Goal: Information Seeking & Learning: Find specific fact

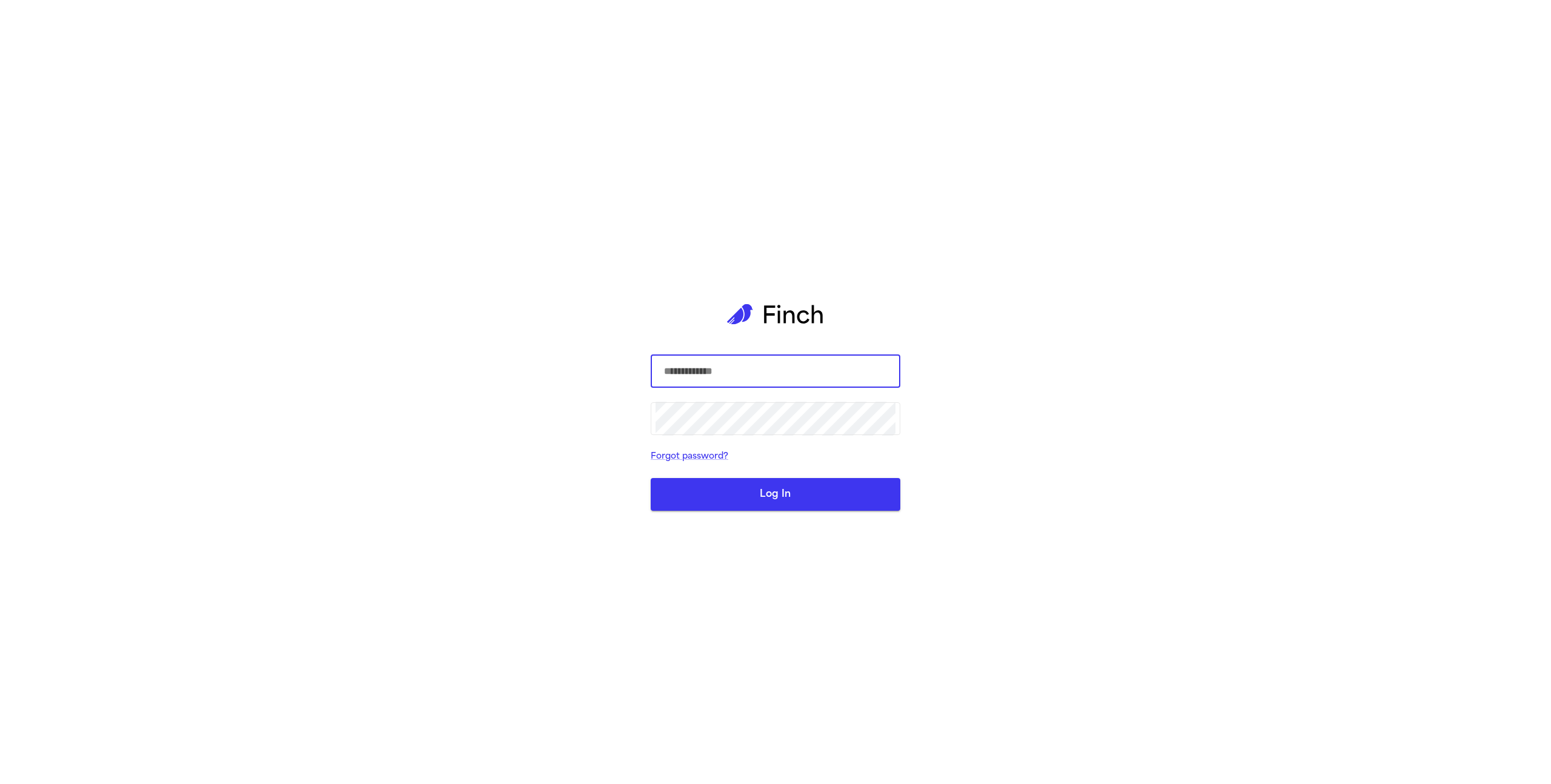
click at [0, 783] on com-1password-button at bounding box center [0, 784] width 0 height 0
type input "**********"
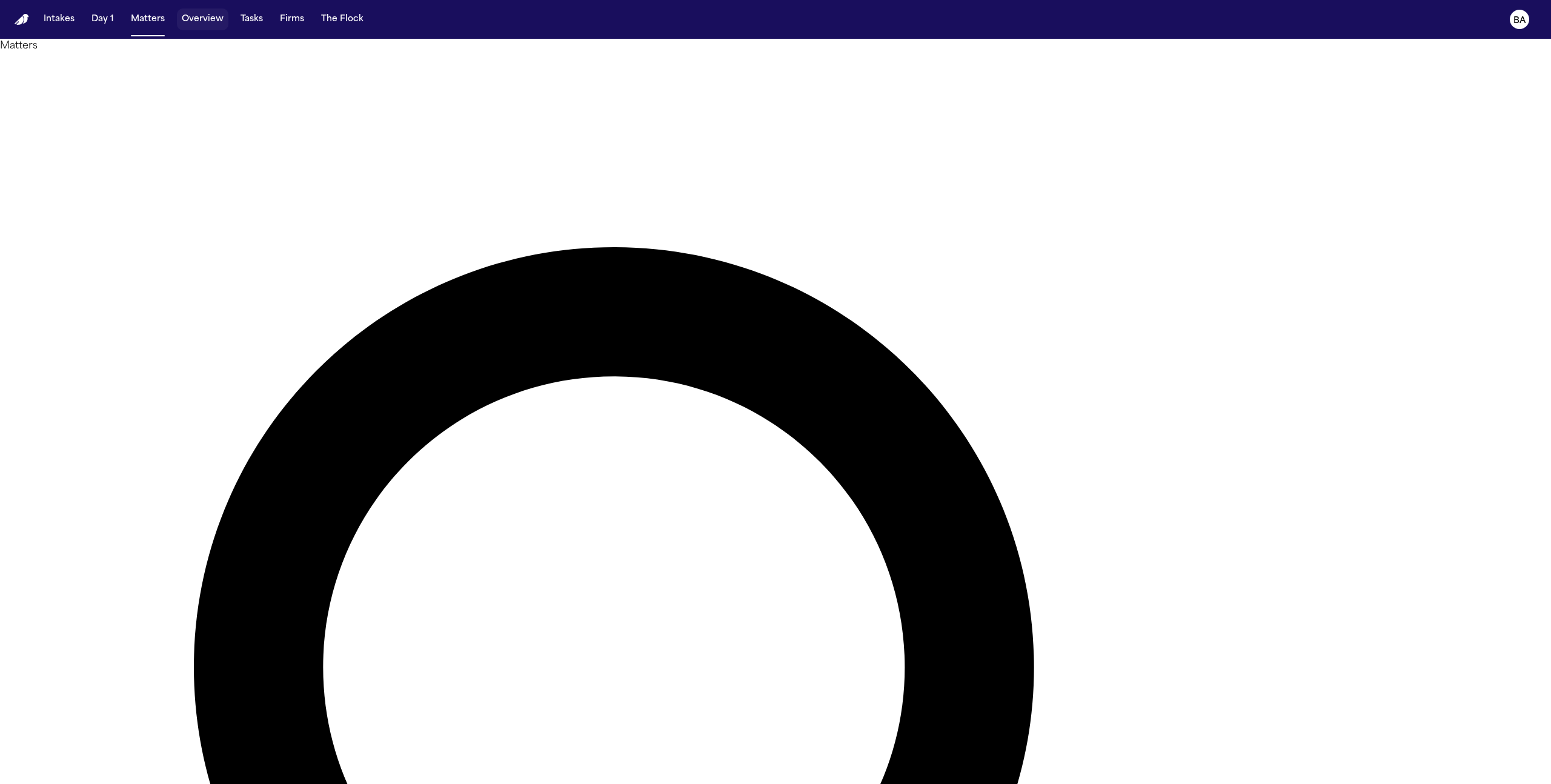
click at [208, 25] on button "Overview" at bounding box center [202, 20] width 51 height 22
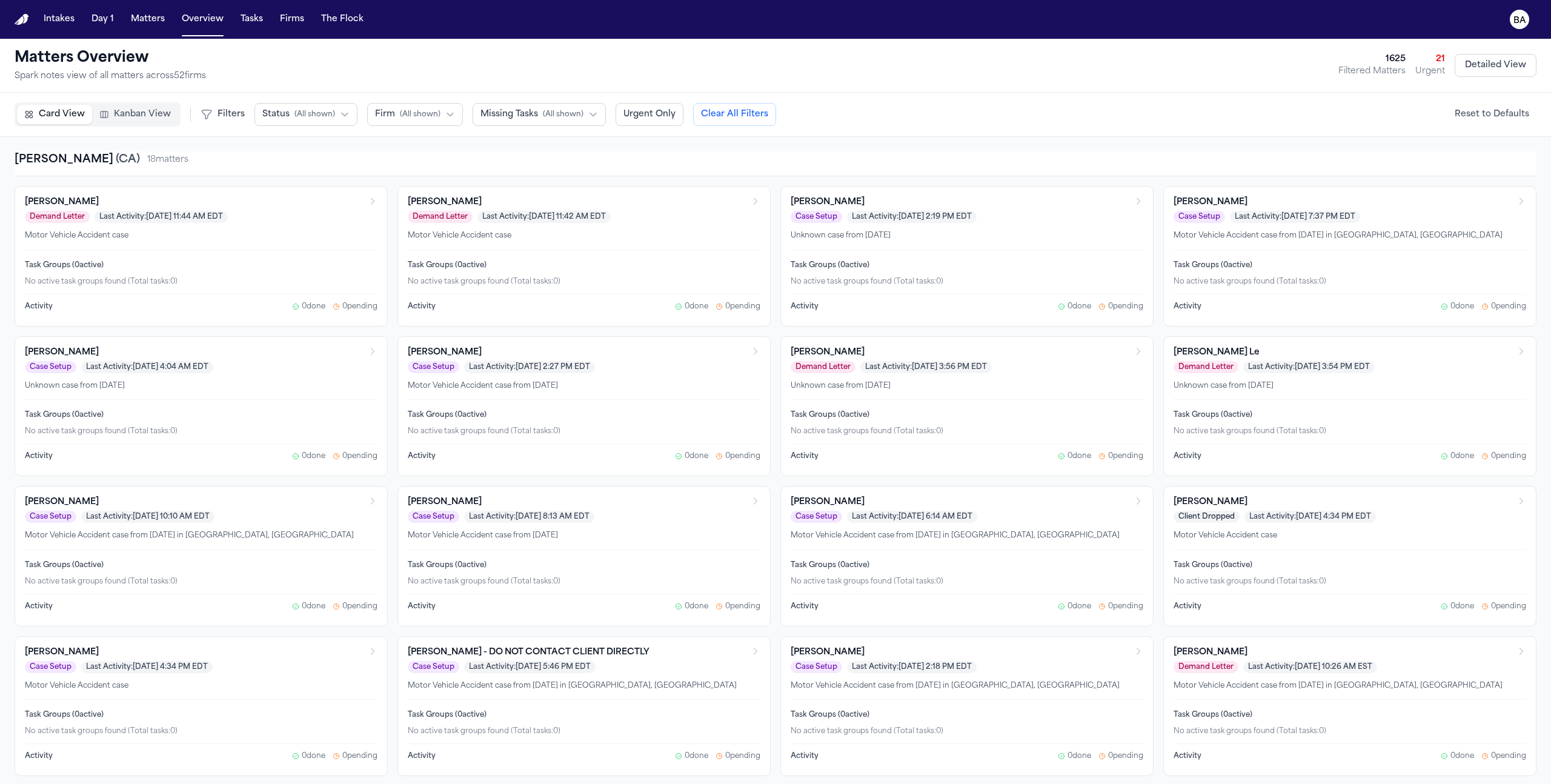
click at [146, 111] on span "Kanban View" at bounding box center [143, 115] width 57 height 12
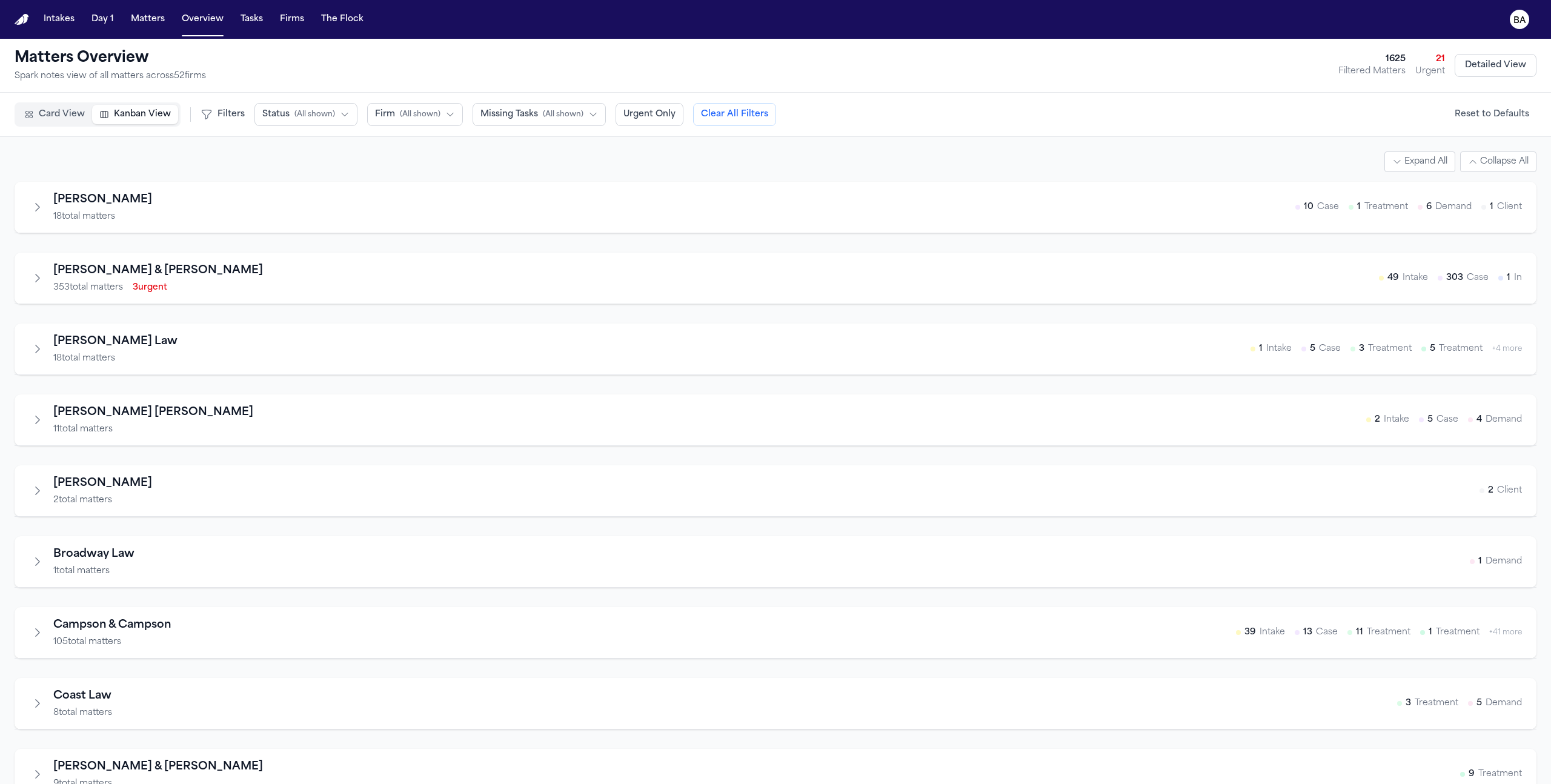
click at [1407, 162] on button "Expand All" at bounding box center [1420, 162] width 71 height 21
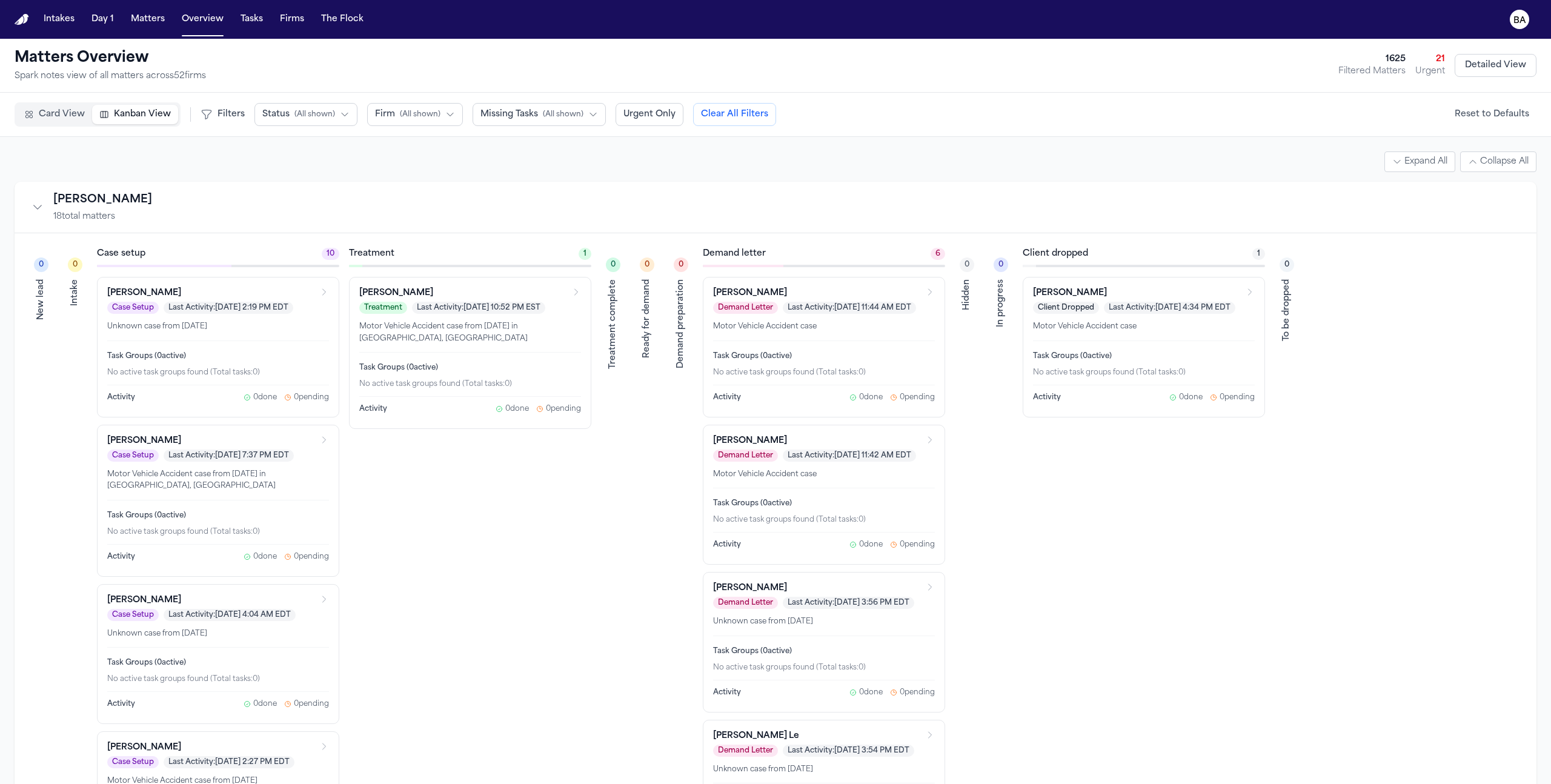
scroll to position [123914, 0]
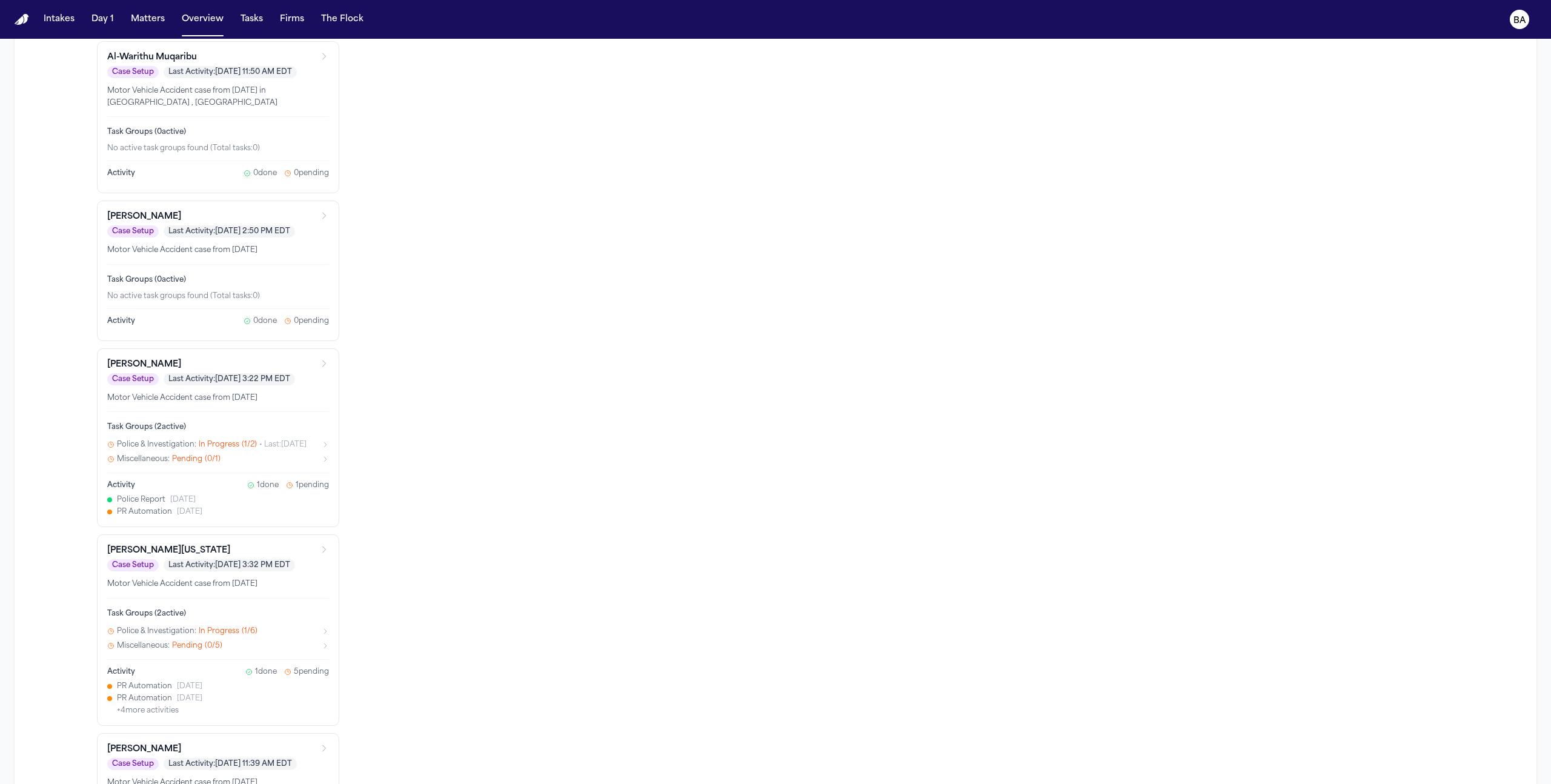
scroll to position [125379, 0]
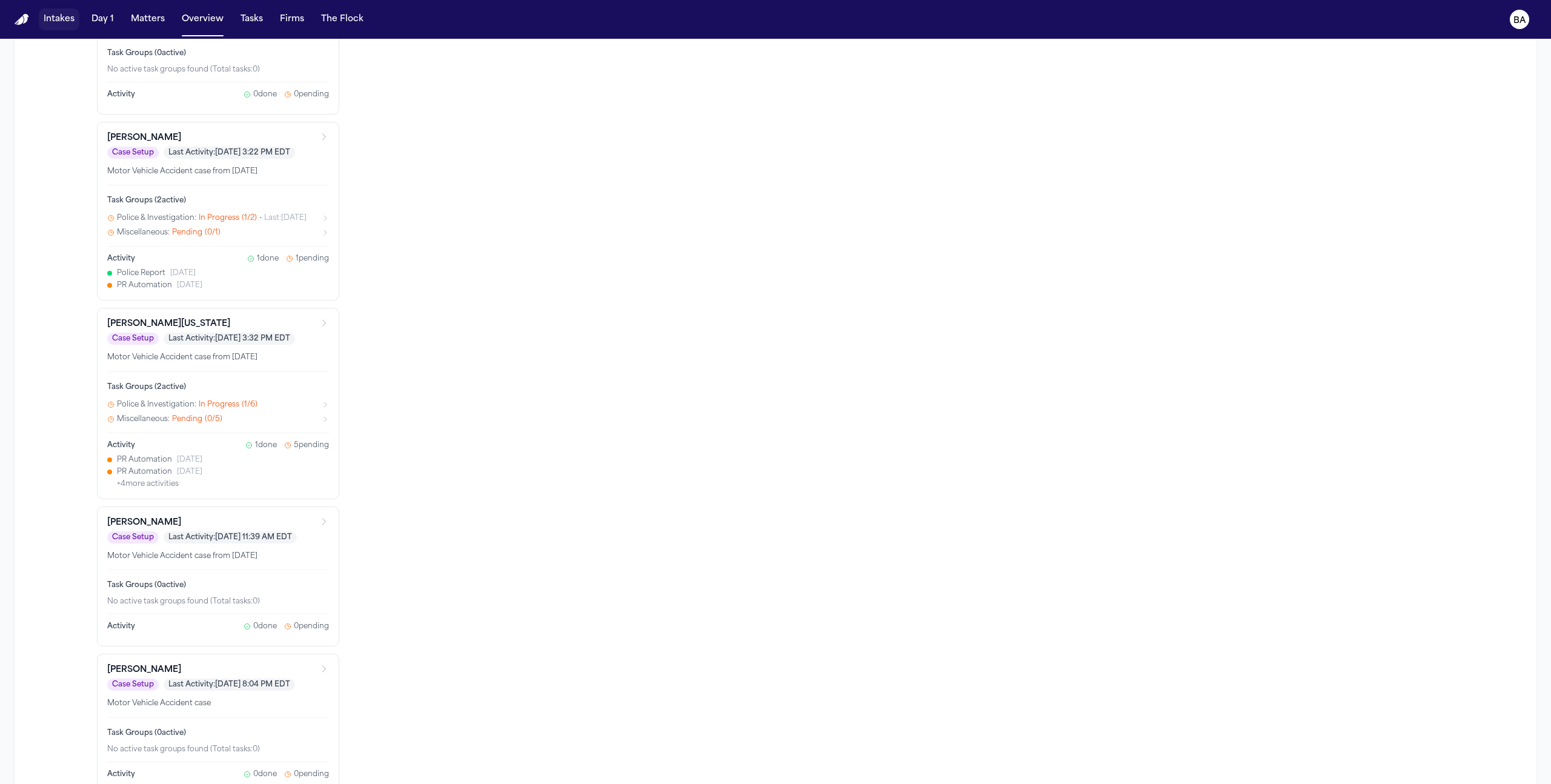
click at [62, 28] on button "Intakes" at bounding box center [59, 20] width 40 height 22
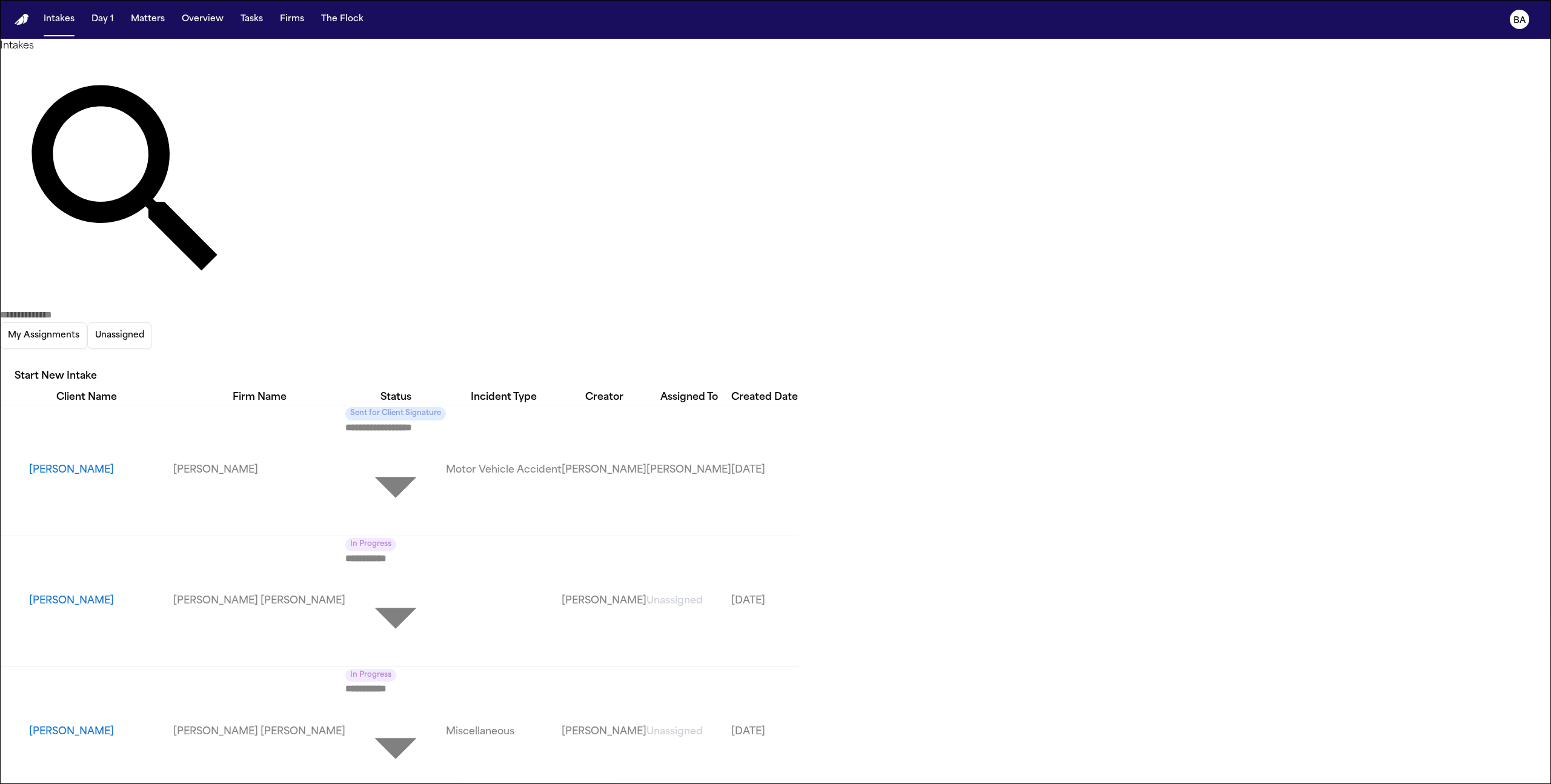
click at [1373, 70] on div "My Assignments Unassigned Start New Intake" at bounding box center [775, 222] width 1551 height 337
click at [0, 358] on icon "button" at bounding box center [0, 358] width 0 height 0
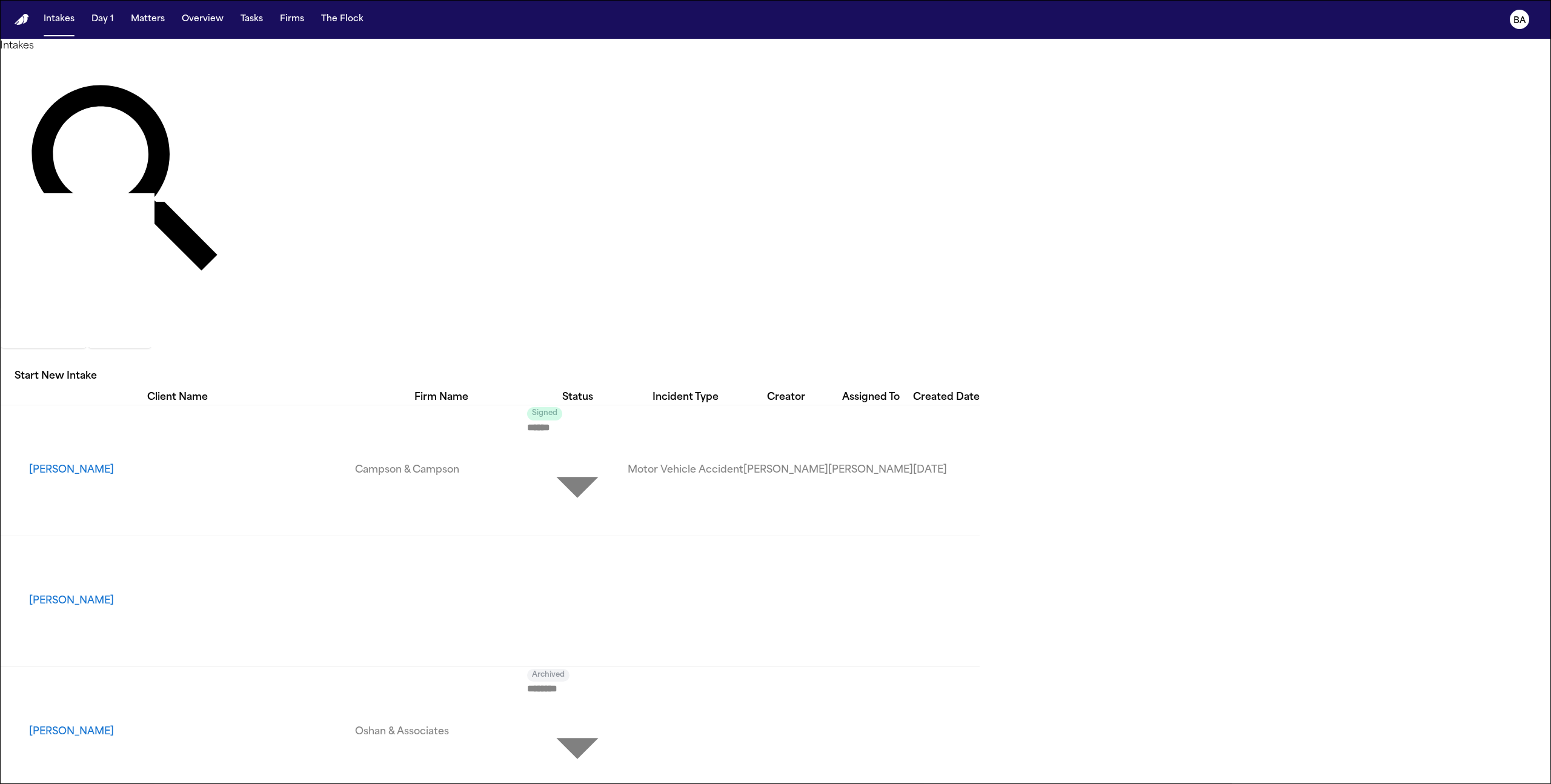
click at [133, 783] on div at bounding box center [775, 784] width 1551 height 0
click at [141, 20] on button "Matters" at bounding box center [148, 20] width 44 height 22
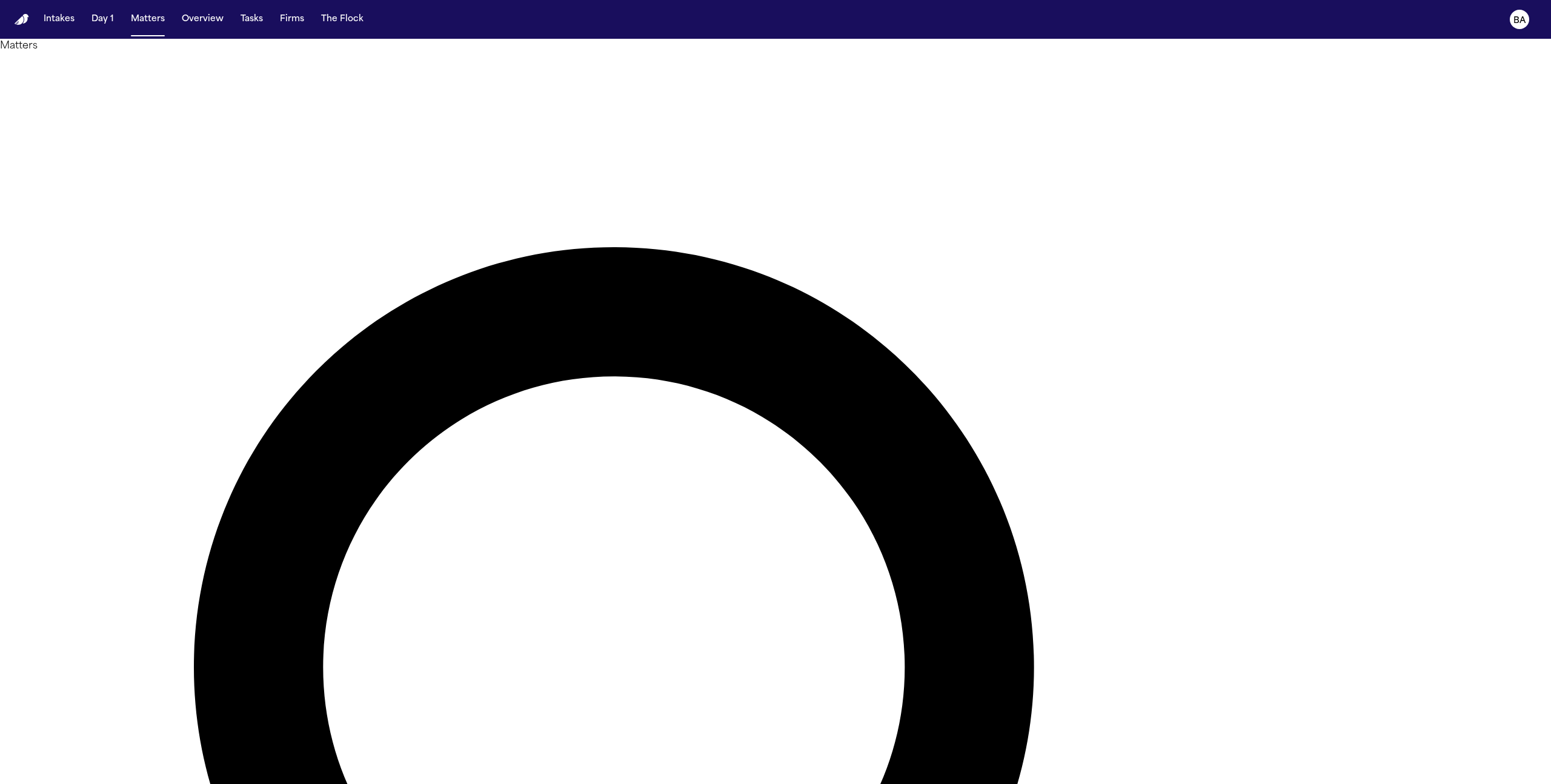
type input "****"
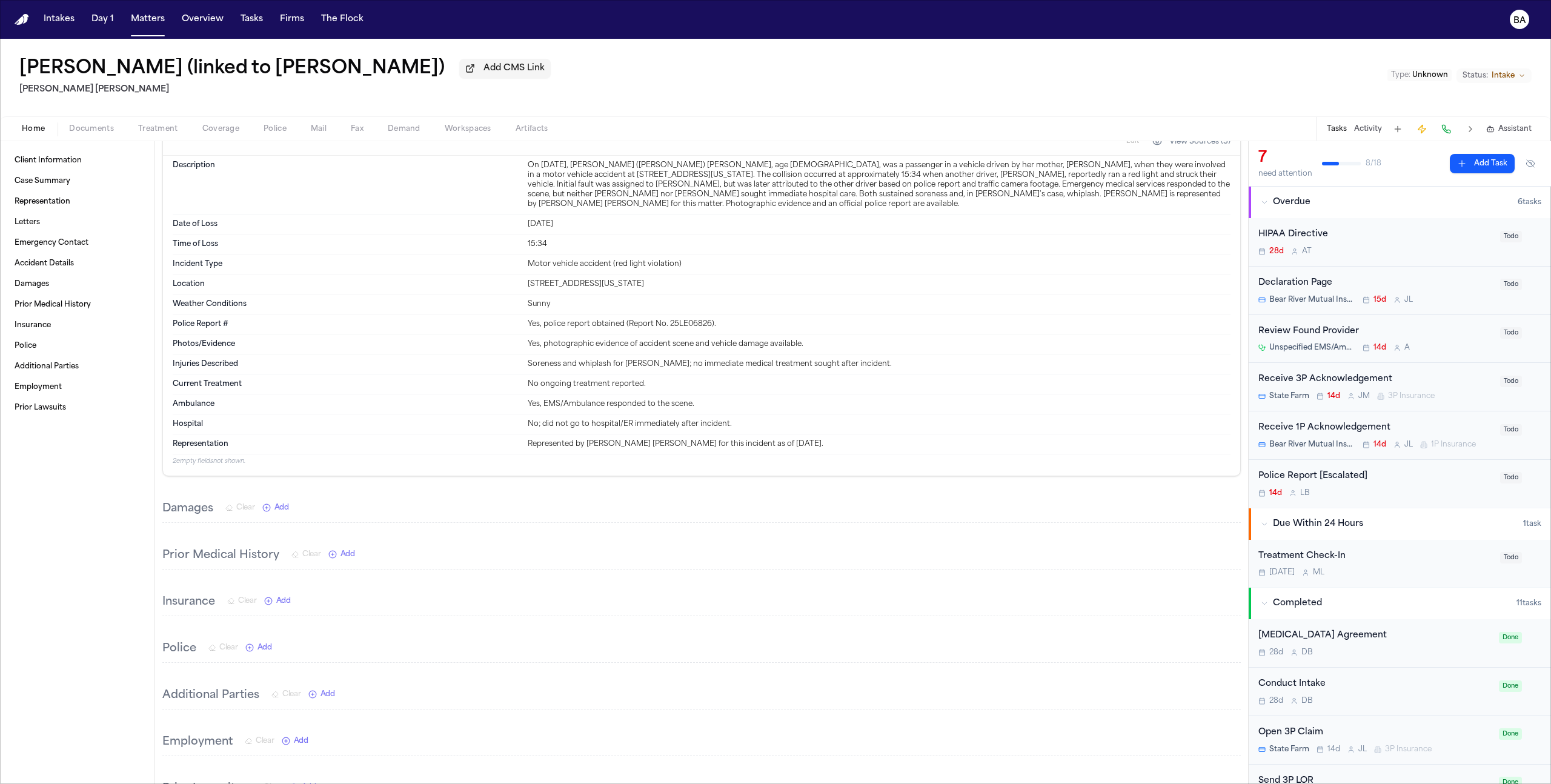
scroll to position [413, 0]
